Goal: Check status: Check status

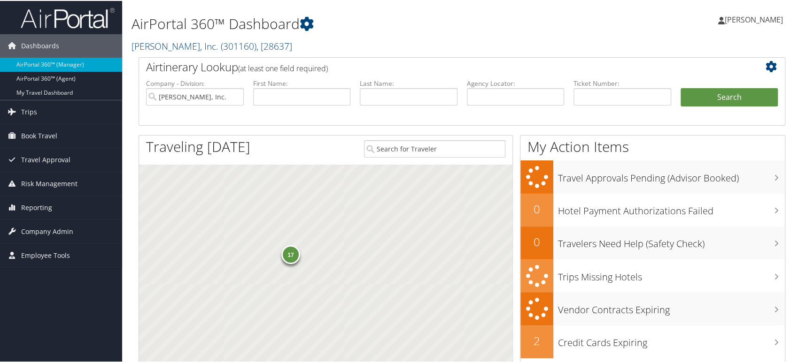
click at [227, 44] on span "( 301160 )" at bounding box center [239, 45] width 36 height 13
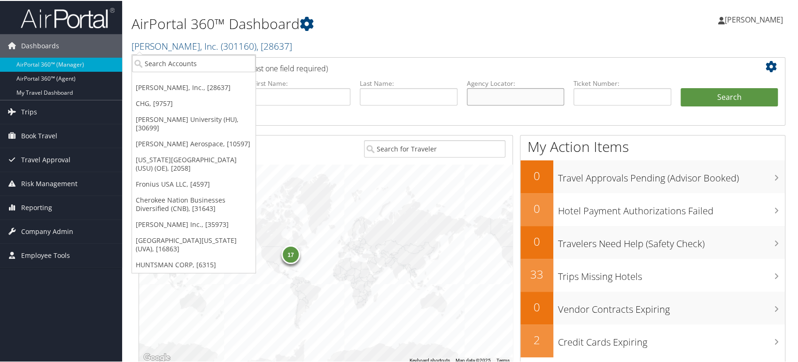
click at [470, 90] on input "text" at bounding box center [516, 95] width 98 height 17
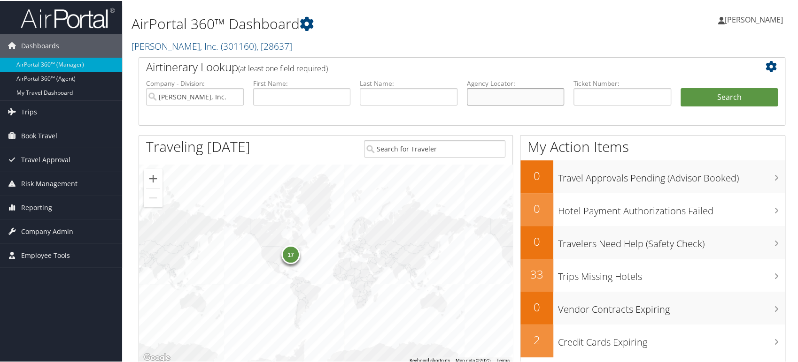
paste input "YGYMVZ"
type input "YGYMVZ"
click at [235, 98] on input "[PERSON_NAME], Inc." at bounding box center [195, 95] width 98 height 17
click at [704, 102] on button "Search" at bounding box center [729, 96] width 98 height 19
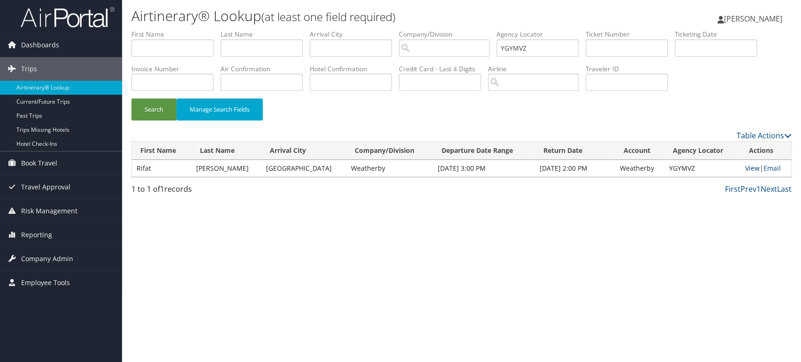
click at [746, 168] on link "View" at bounding box center [752, 168] width 15 height 9
drag, startPoint x: 543, startPoint y: 46, endPoint x: 148, endPoint y: 131, distance: 403.4
click at [298, 30] on ul "First Name Last Name Departure City Arrival City Company/Division Airport/City …" at bounding box center [461, 30] width 661 height 0
paste input "WMPJTB"
type input "WMPJTB"
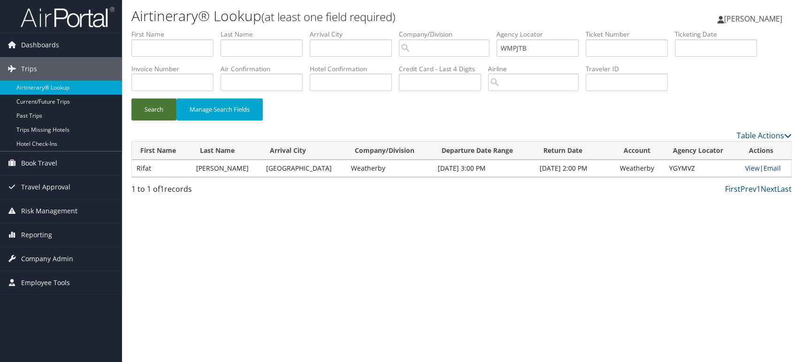
click at [150, 108] on button "Search" at bounding box center [153, 110] width 45 height 22
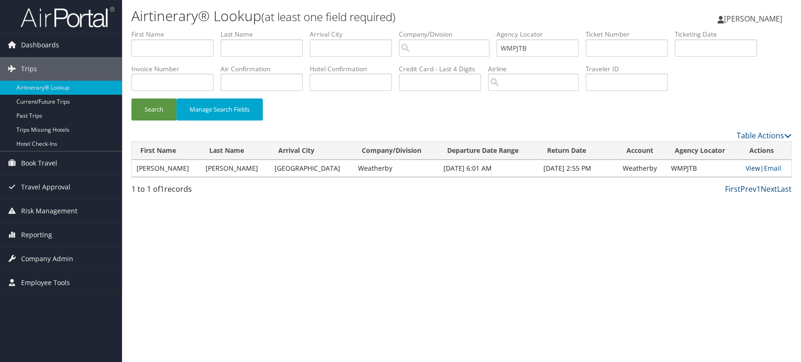
click at [749, 168] on link "View" at bounding box center [753, 168] width 15 height 9
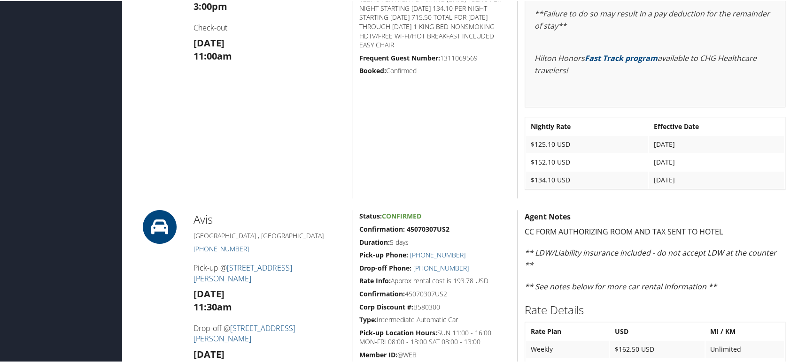
scroll to position [365, 0]
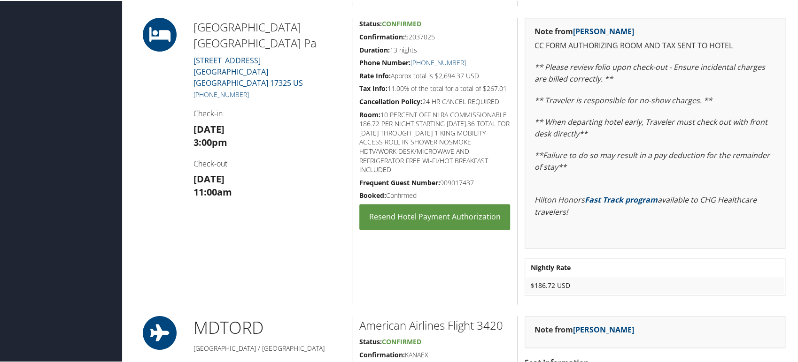
scroll to position [731, 0]
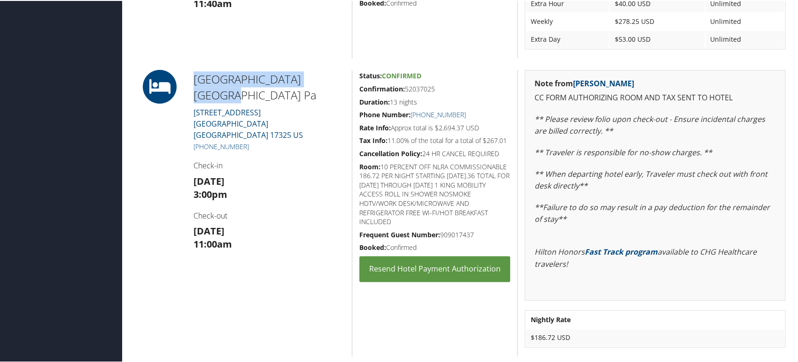
drag, startPoint x: 191, startPoint y: 78, endPoint x: 334, endPoint y: 85, distance: 142.9
click at [334, 85] on div "Hampton Inn Gettysburg Pa 1280 York Road GETTYSBURG PA 17325 US +1 (717) 338-91…" at bounding box center [268, 212] width 165 height 287
click at [267, 160] on h4 "Check-in" at bounding box center [268, 165] width 151 height 10
drag, startPoint x: 469, startPoint y: 111, endPoint x: 422, endPoint y: 116, distance: 48.2
click at [422, 116] on h5 "Phone Number: +1 (717) 338-9121" at bounding box center [434, 113] width 151 height 9
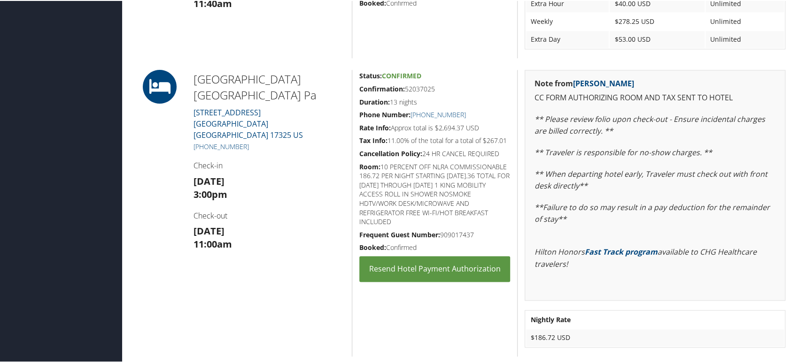
copy link "717) 338-9121"
drag, startPoint x: 397, startPoint y: 223, endPoint x: 350, endPoint y: 77, distance: 153.4
click at [352, 77] on div "Status: Confirmed Confirmation: 52037025 Duration: 13 nights Phone Number: +1 (…" at bounding box center [434, 212] width 165 height 287
drag, startPoint x: 426, startPoint y: 248, endPoint x: 357, endPoint y: 74, distance: 187.5
click at [357, 74] on div "Status: Confirmed Confirmation: 52037025 Duration: 13 nights Phone Number: +1 (…" at bounding box center [434, 212] width 165 height 287
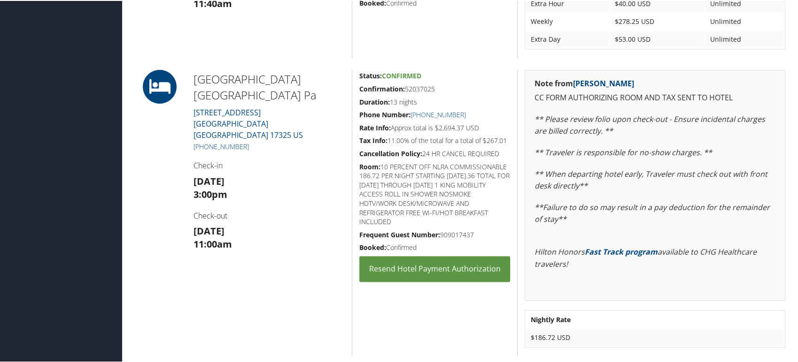
click at [265, 59] on div "Admin Actions Repair Airtinerary® 86379893 Waterloo, IA Harrisburg, PA Sun 05 O…" at bounding box center [461, 352] width 661 height 2107
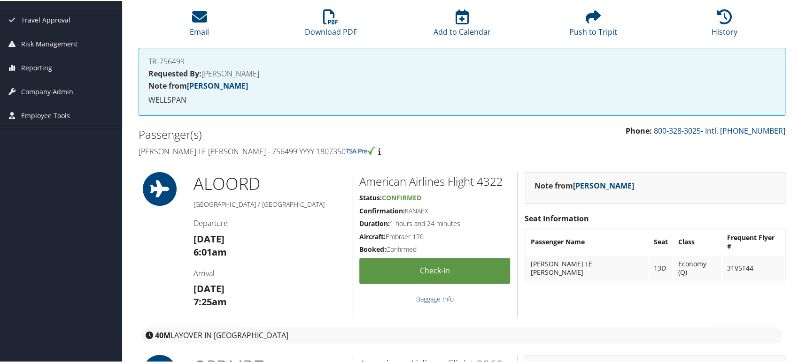
scroll to position [104, 0]
